Goal: Information Seeking & Learning: Learn about a topic

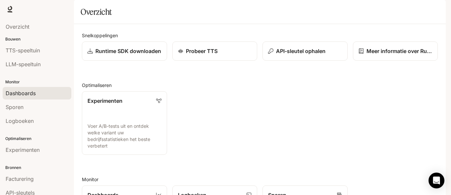
click at [26, 94] on font "Dashboards" at bounding box center [21, 93] width 30 height 7
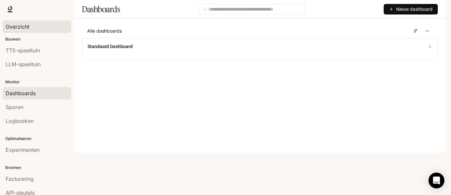
click at [18, 26] on font "Overzicht" at bounding box center [18, 26] width 24 height 7
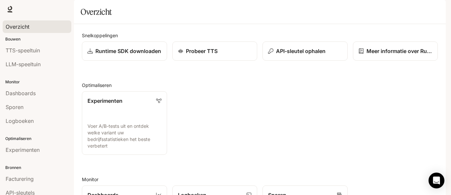
click at [432, 10] on img "button" at bounding box center [435, 9] width 9 height 9
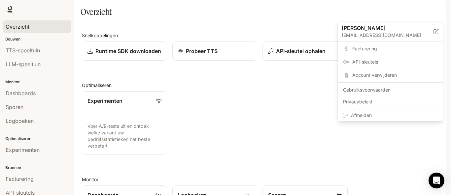
click at [278, 114] on div at bounding box center [225, 97] width 451 height 195
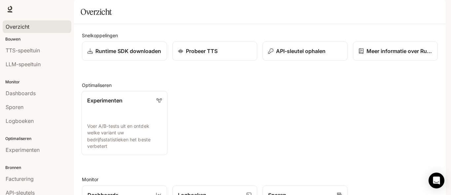
scroll to position [79, 0]
click at [402, 11] on font "Documentatie" at bounding box center [409, 9] width 30 height 6
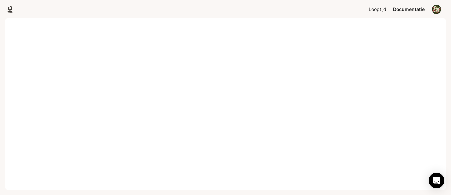
click at [374, 9] on font "Looptijd" at bounding box center [376, 9] width 17 height 6
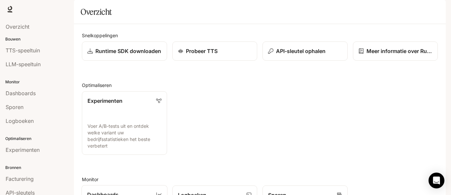
scroll to position [178, 0]
